Goal: Find specific page/section: Find specific page/section

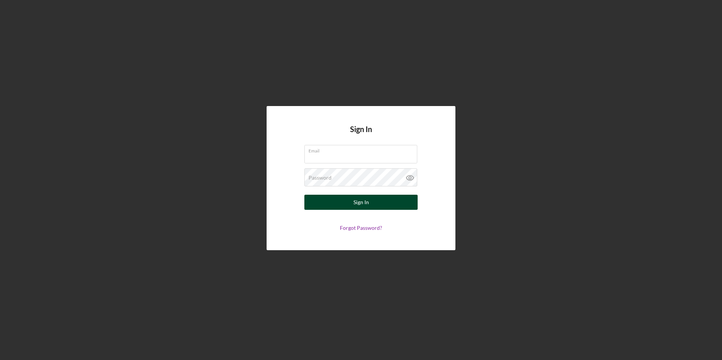
type input "[EMAIL_ADDRESS][DOMAIN_NAME]"
click at [348, 204] on button "Sign In" at bounding box center [360, 202] width 113 height 15
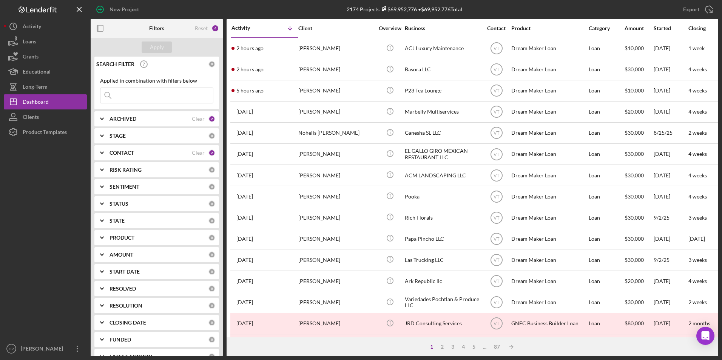
click at [137, 92] on input at bounding box center [156, 95] width 113 height 15
click at [161, 52] on div "Apply" at bounding box center [157, 47] width 14 height 11
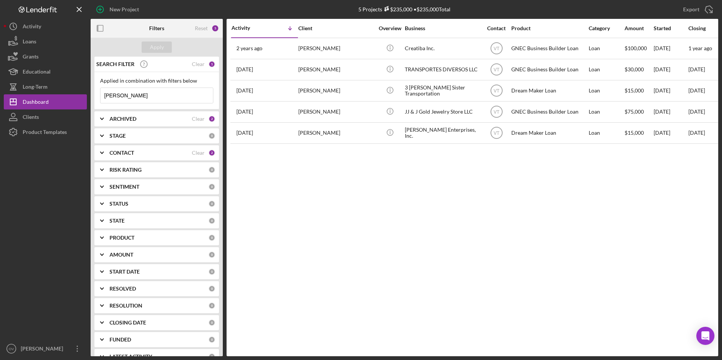
drag, startPoint x: 136, startPoint y: 97, endPoint x: 97, endPoint y: 97, distance: 38.1
click at [97, 97] on div "Applied in combination with filters below [PERSON_NAME] Icon/Menu Close" at bounding box center [156, 90] width 125 height 37
type input "[PERSON_NAME]"
click at [146, 46] on button "Apply" at bounding box center [157, 47] width 30 height 11
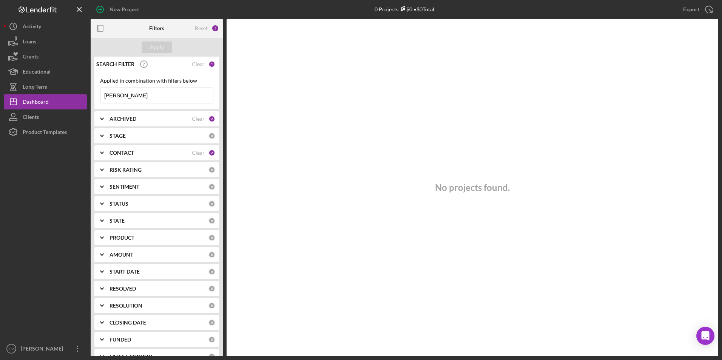
drag, startPoint x: 133, startPoint y: 95, endPoint x: 102, endPoint y: 95, distance: 31.7
click at [102, 95] on input "[PERSON_NAME]" at bounding box center [156, 95] width 113 height 15
type input "[PERSON_NAME]"
drag, startPoint x: 131, startPoint y: 95, endPoint x: 102, endPoint y: 98, distance: 28.8
click at [102, 98] on input "[PERSON_NAME]" at bounding box center [156, 95] width 113 height 15
